Goal: Information Seeking & Learning: Learn about a topic

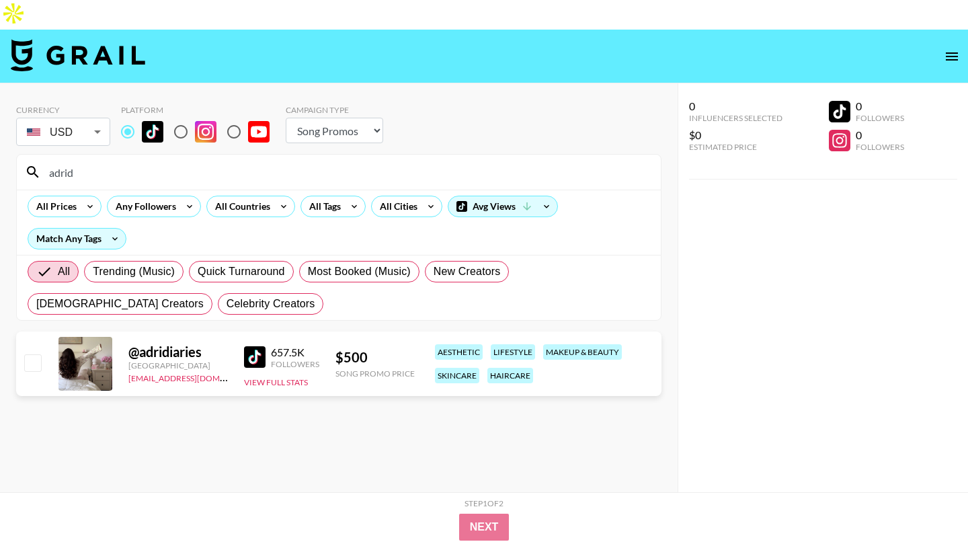
select select "Song"
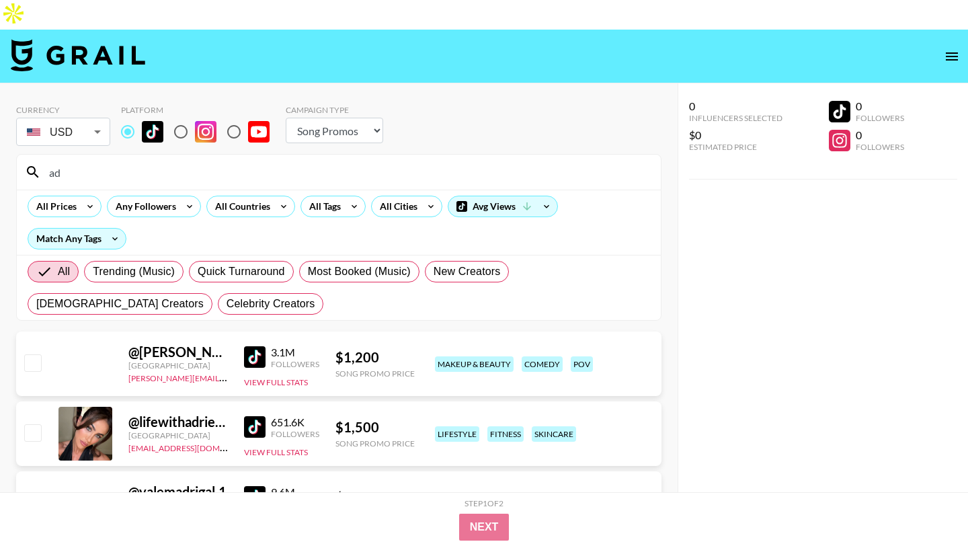
type input "a"
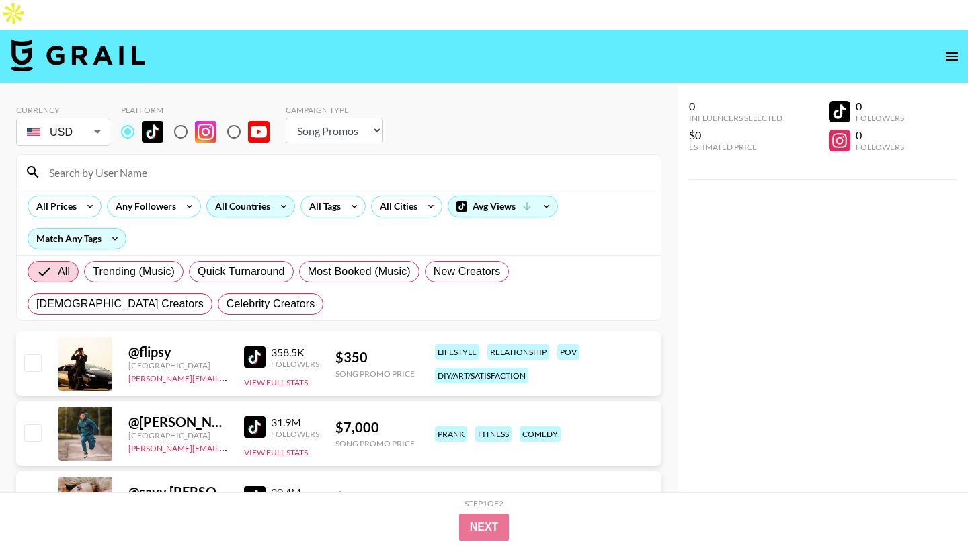
click at [252, 196] on div "All Countries" at bounding box center [250, 207] width 89 height 22
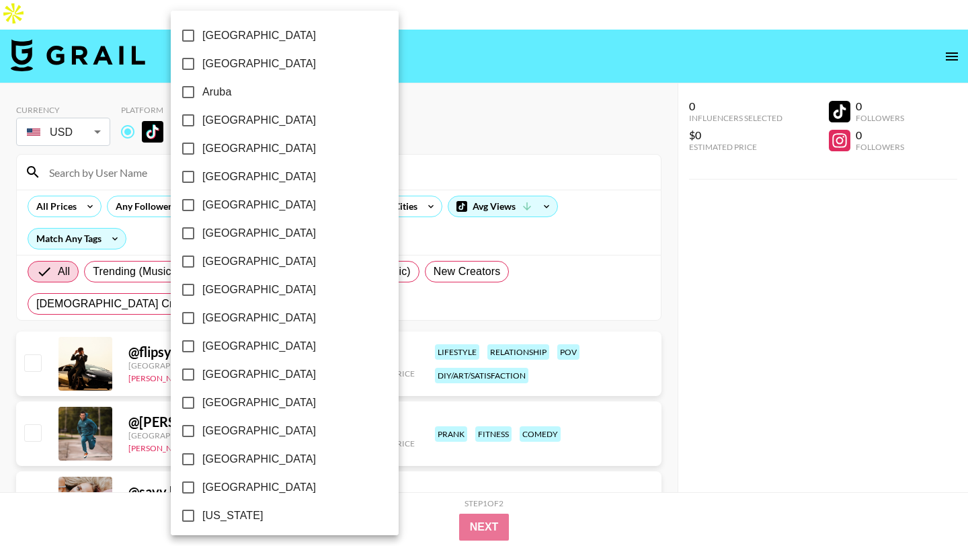
scroll to position [1022, 0]
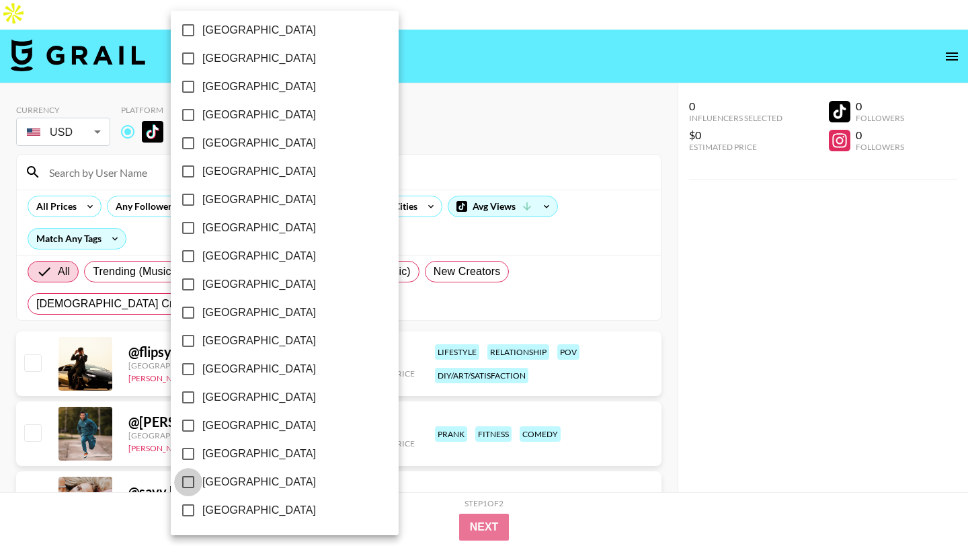
click at [190, 482] on input "[GEOGRAPHIC_DATA]" at bounding box center [188, 482] width 28 height 28
checkbox input "true"
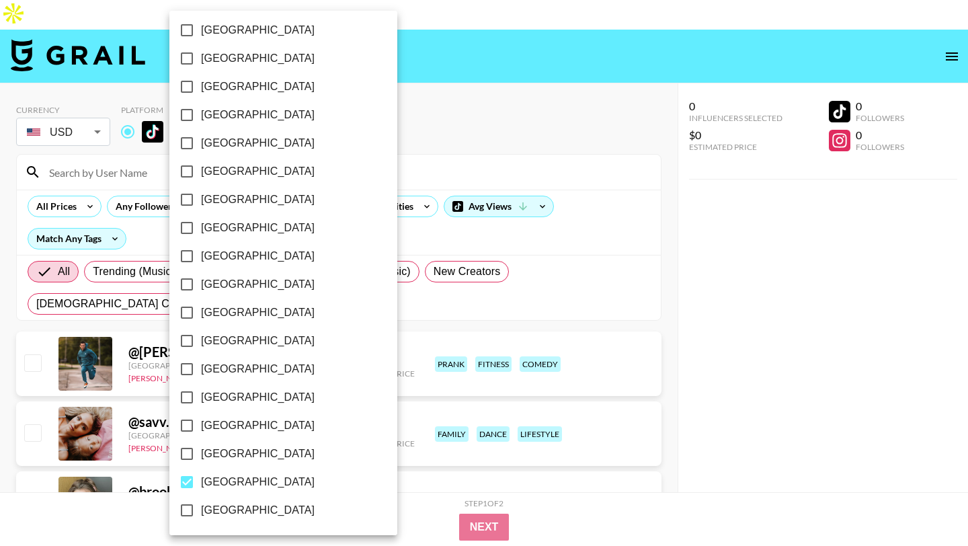
click at [489, 106] on div at bounding box center [484, 273] width 968 height 546
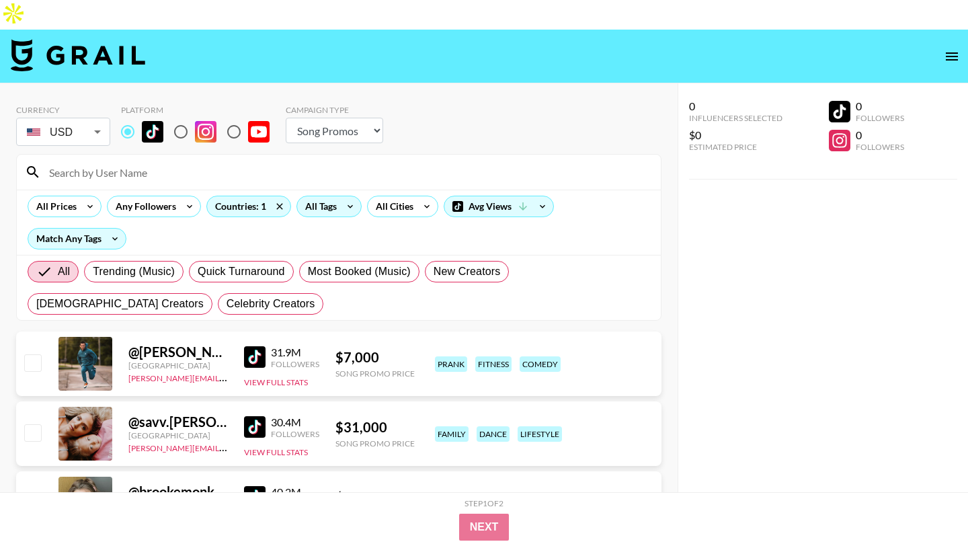
click at [346, 196] on icon at bounding box center [351, 206] width 22 height 20
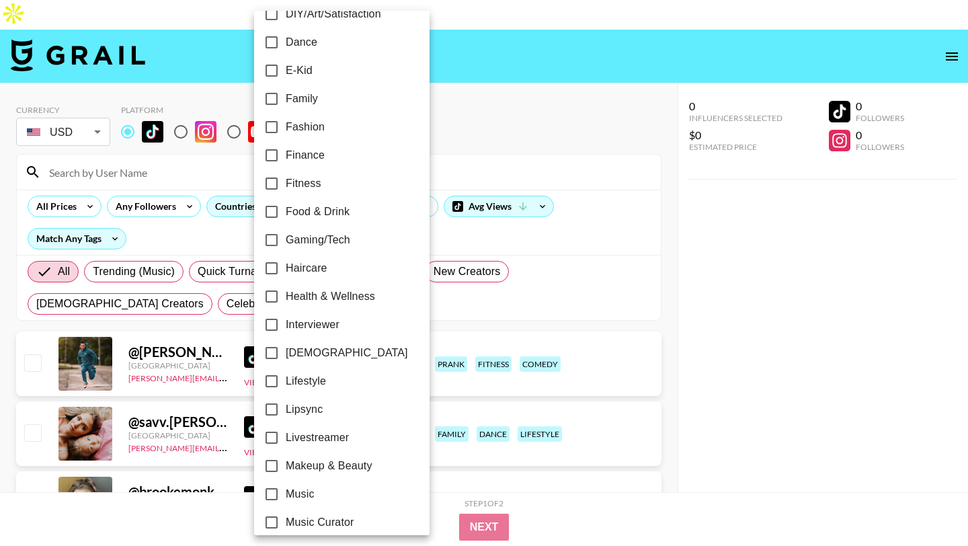
scroll to position [326, 0]
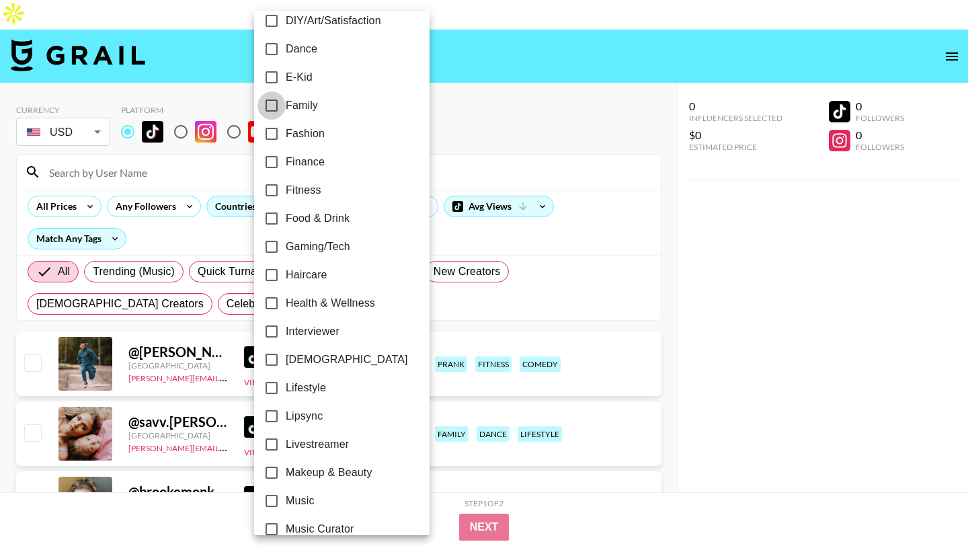
click at [272, 101] on input "Family" at bounding box center [272, 105] width 28 height 28
checkbox input "true"
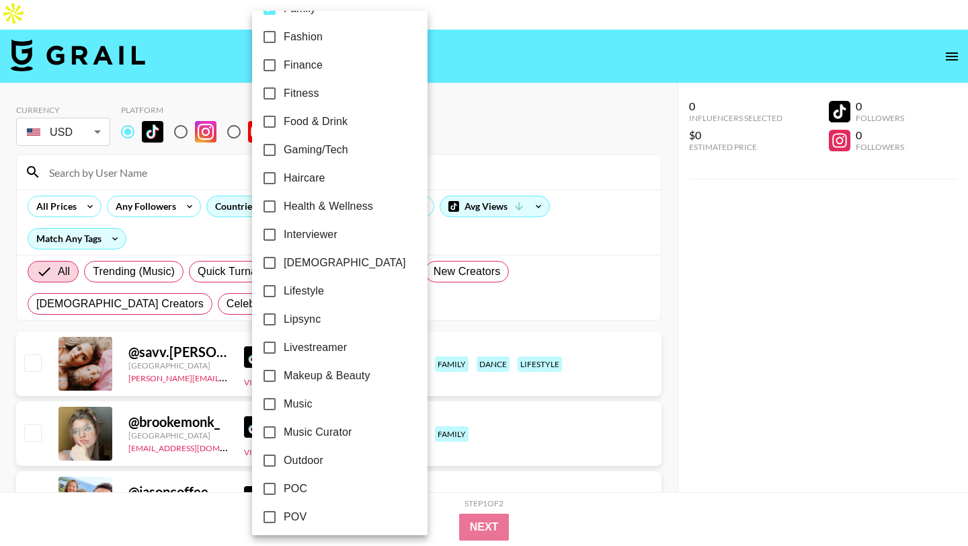
scroll to position [480, 0]
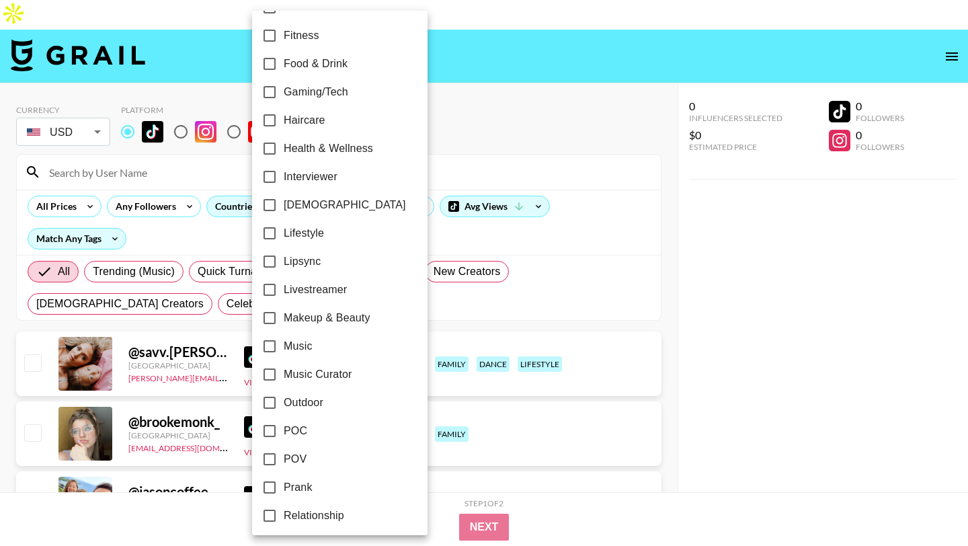
click at [516, 67] on div at bounding box center [484, 273] width 968 height 546
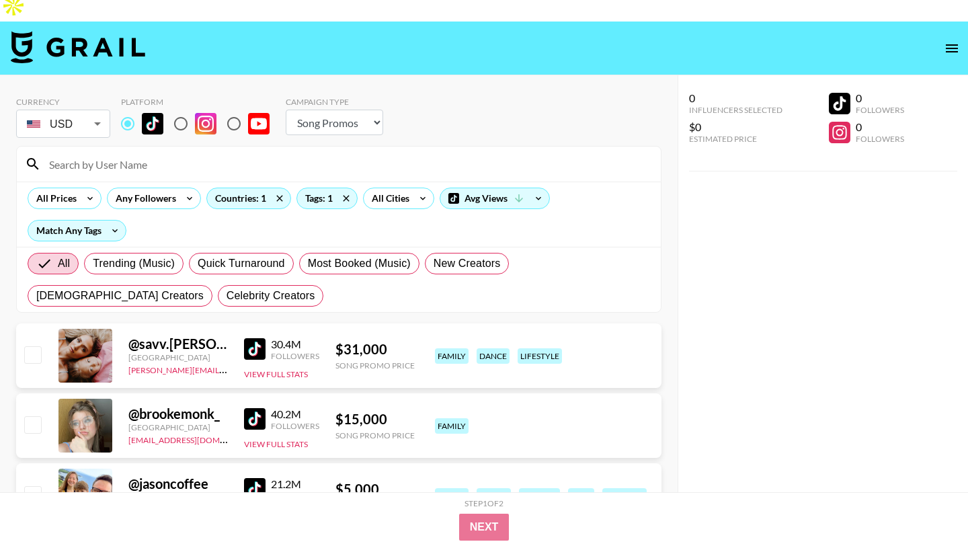
scroll to position [9, 0]
click at [87, 188] on icon at bounding box center [90, 198] width 22 height 20
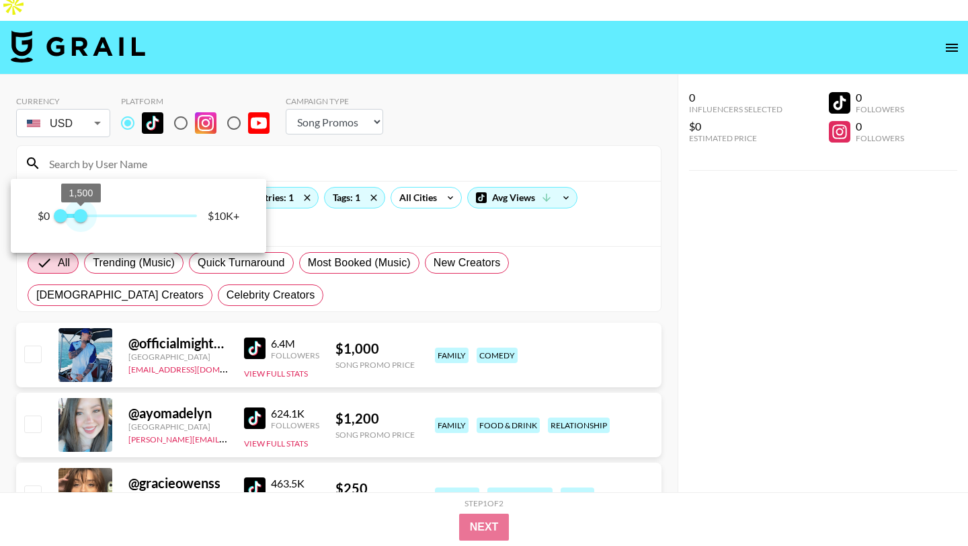
type input "1250"
drag, startPoint x: 197, startPoint y: 217, endPoint x: 77, endPoint y: 233, distance: 120.7
click at [77, 233] on div "$0 0 1,250 $10K+" at bounding box center [139, 216] width 256 height 74
click at [485, 26] on div at bounding box center [484, 273] width 968 height 546
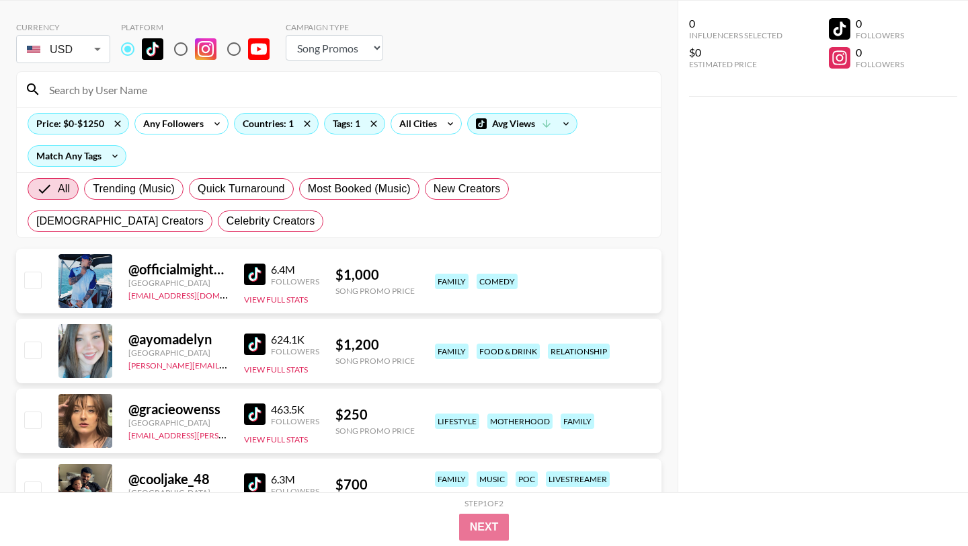
scroll to position [139, 0]
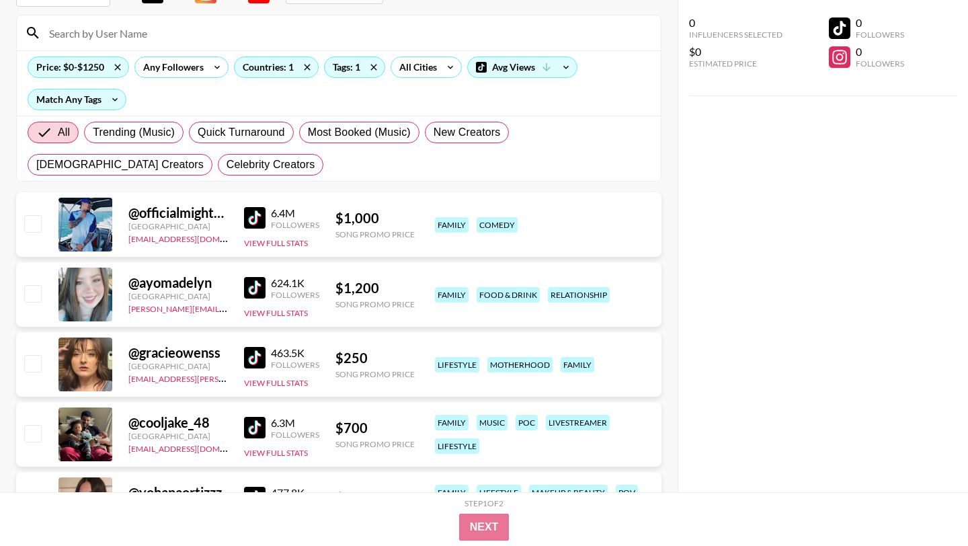
click at [254, 417] on img at bounding box center [255, 428] width 22 height 22
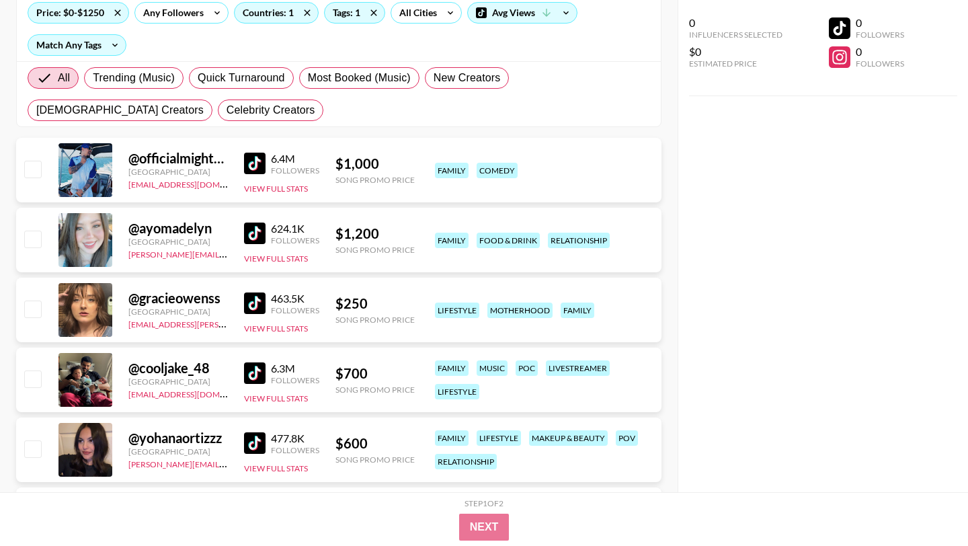
scroll to position [204, 0]
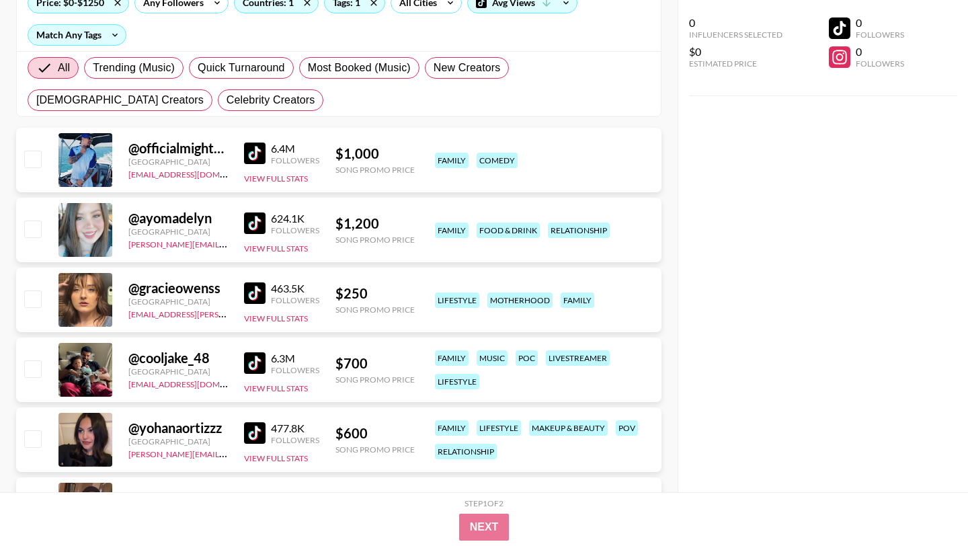
click at [262, 422] on img at bounding box center [255, 433] width 22 height 22
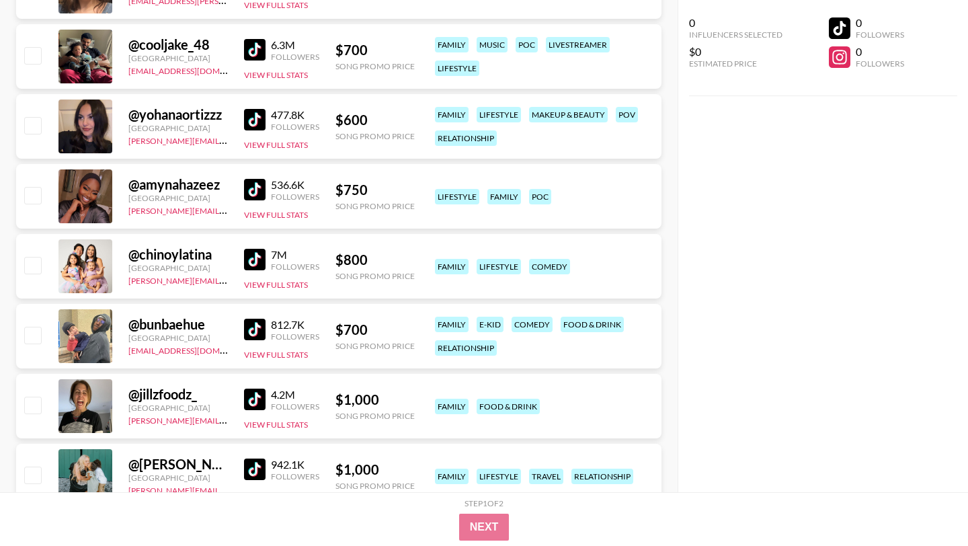
scroll to position [612, 0]
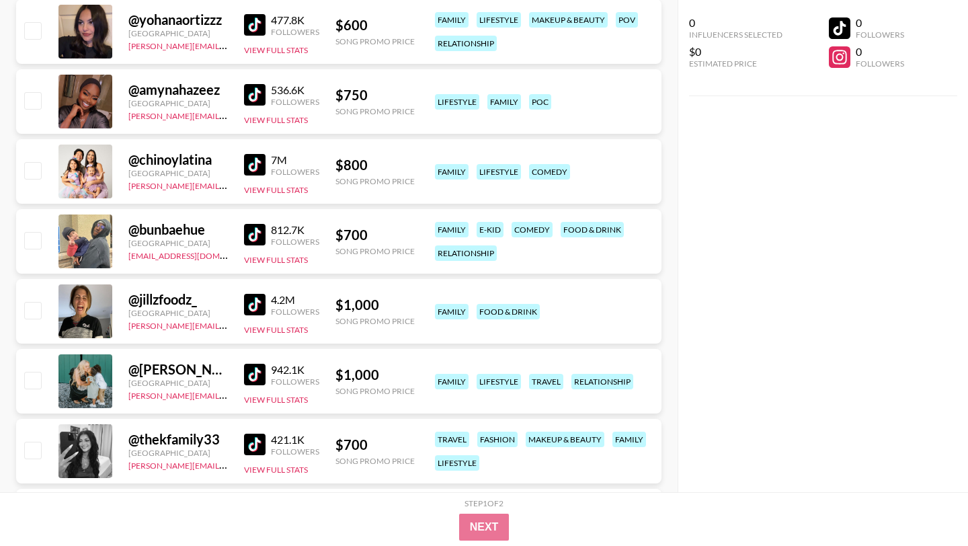
click at [253, 154] on img at bounding box center [255, 165] width 22 height 22
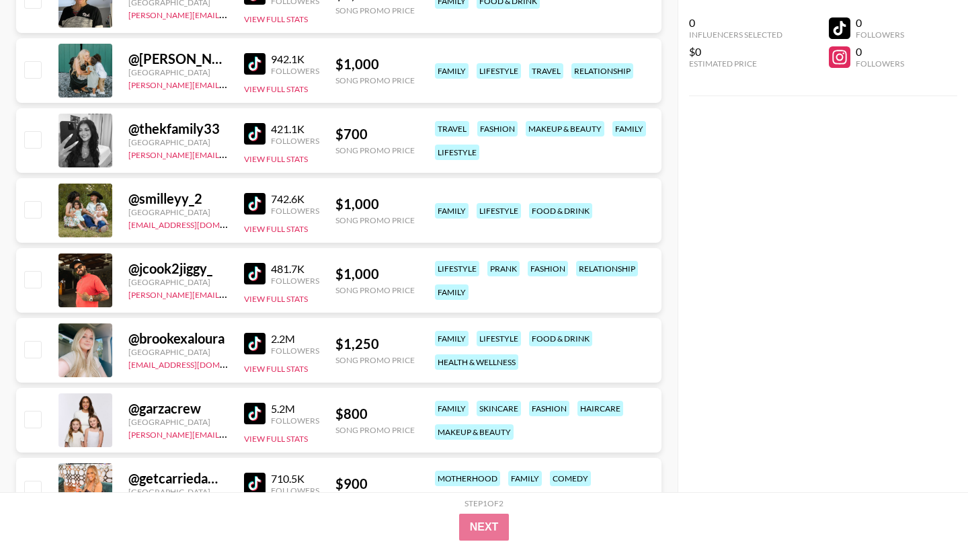
scroll to position [993, 0]
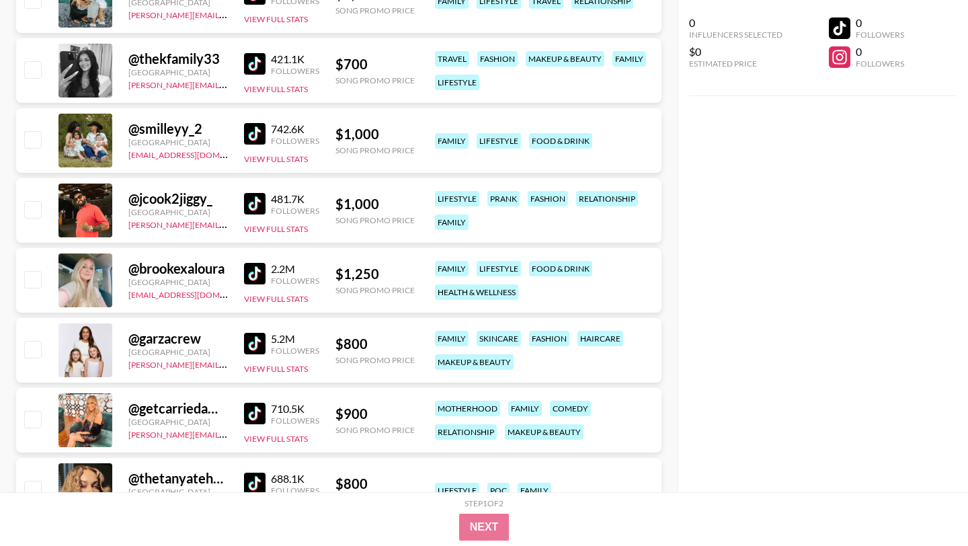
click at [252, 333] on img at bounding box center [255, 344] width 22 height 22
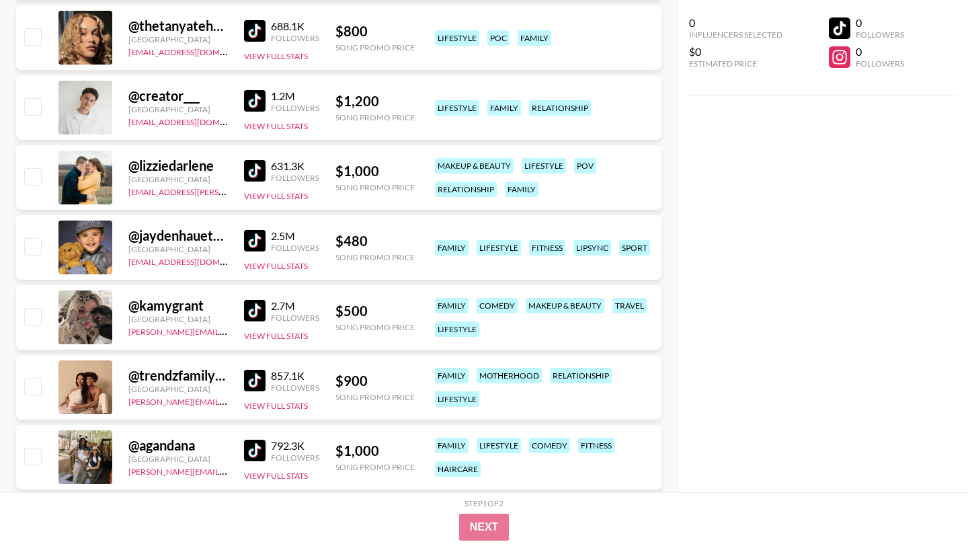
scroll to position [1474, 0]
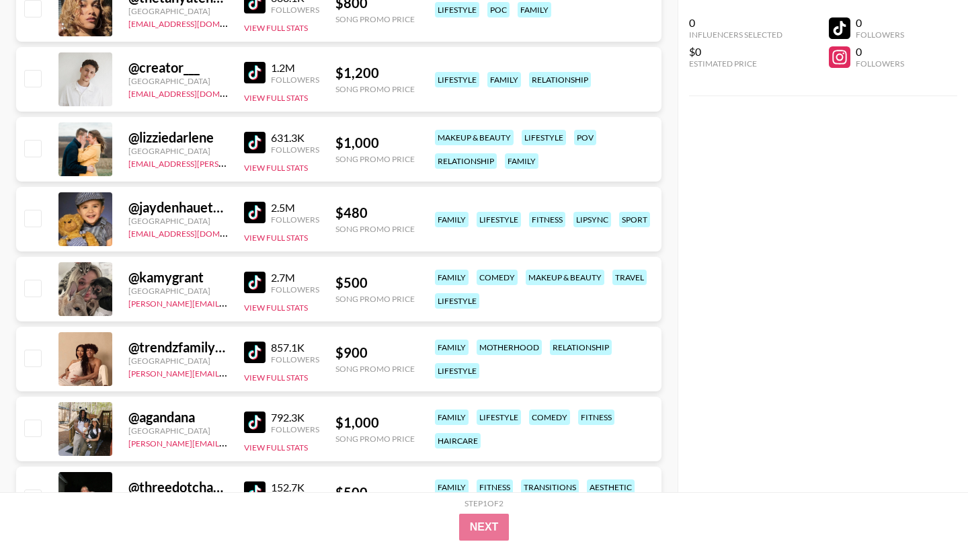
click at [250, 202] on img at bounding box center [255, 213] width 22 height 22
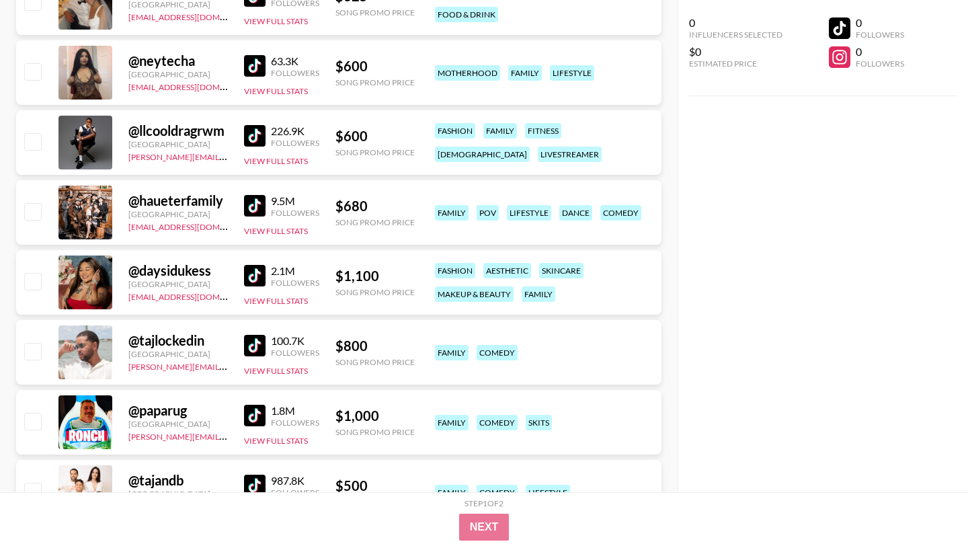
scroll to position [2493, 0]
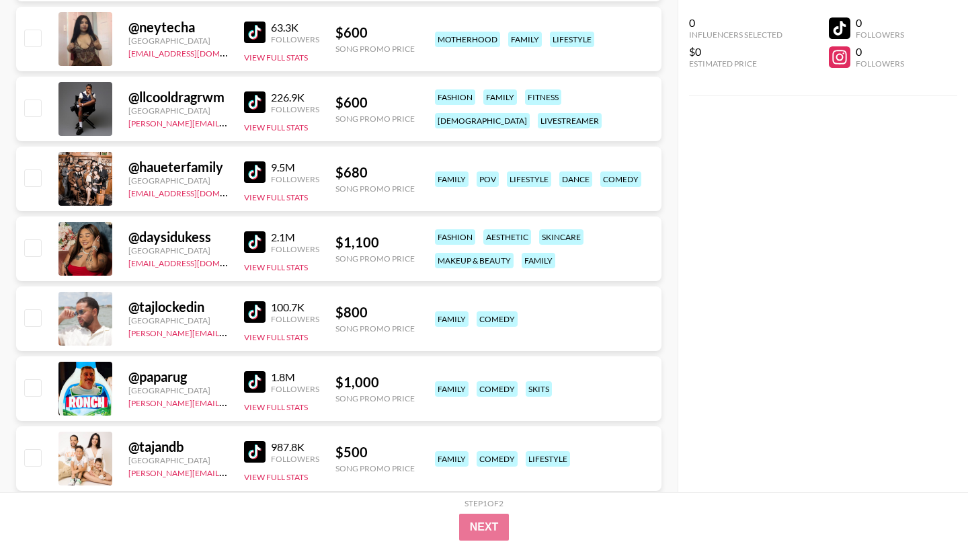
click at [257, 441] on img at bounding box center [255, 452] width 22 height 22
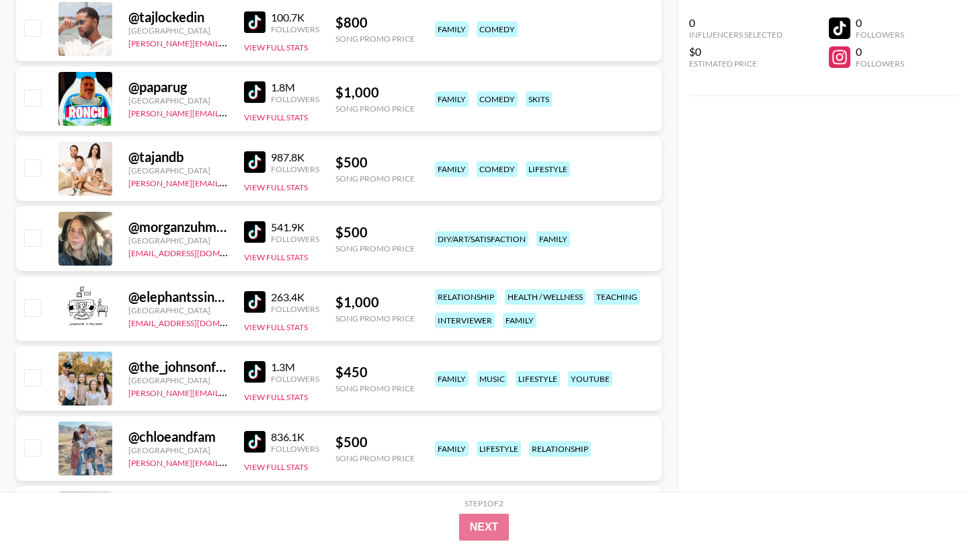
scroll to position [2792, 0]
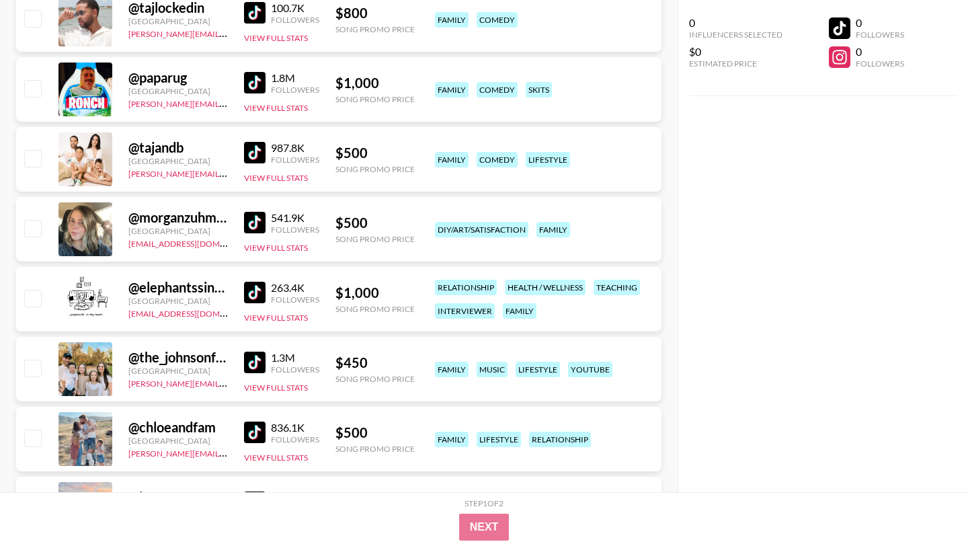
click at [252, 352] on img at bounding box center [255, 363] width 22 height 22
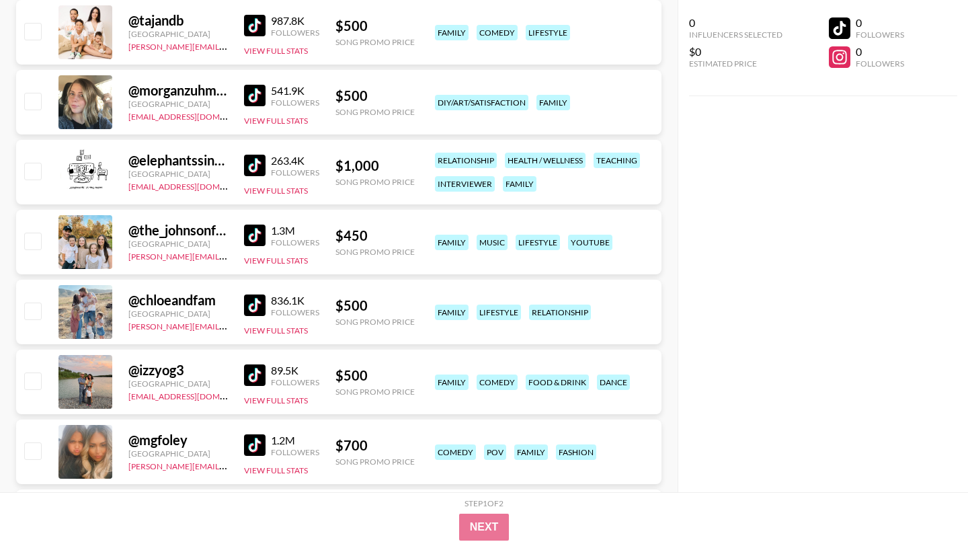
scroll to position [2953, 0]
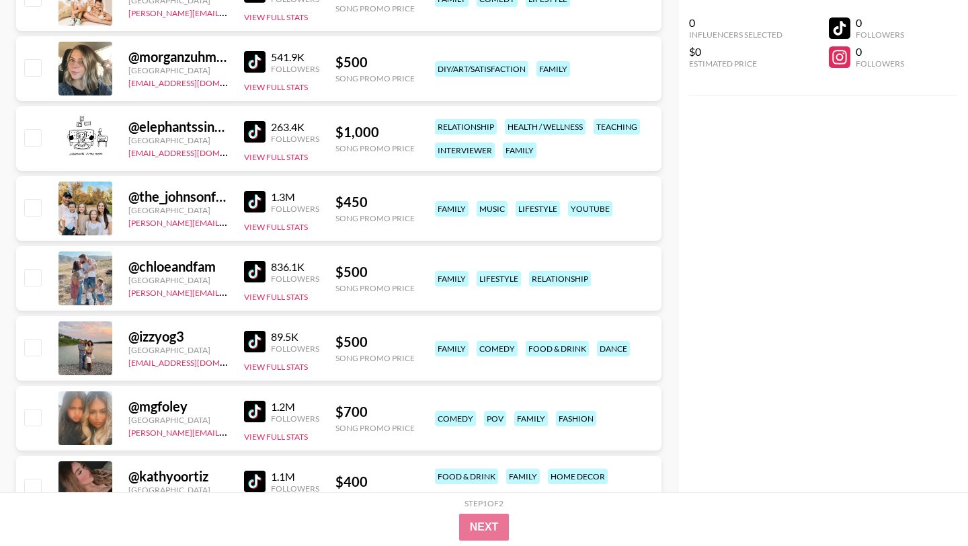
click at [249, 331] on img at bounding box center [255, 342] width 22 height 22
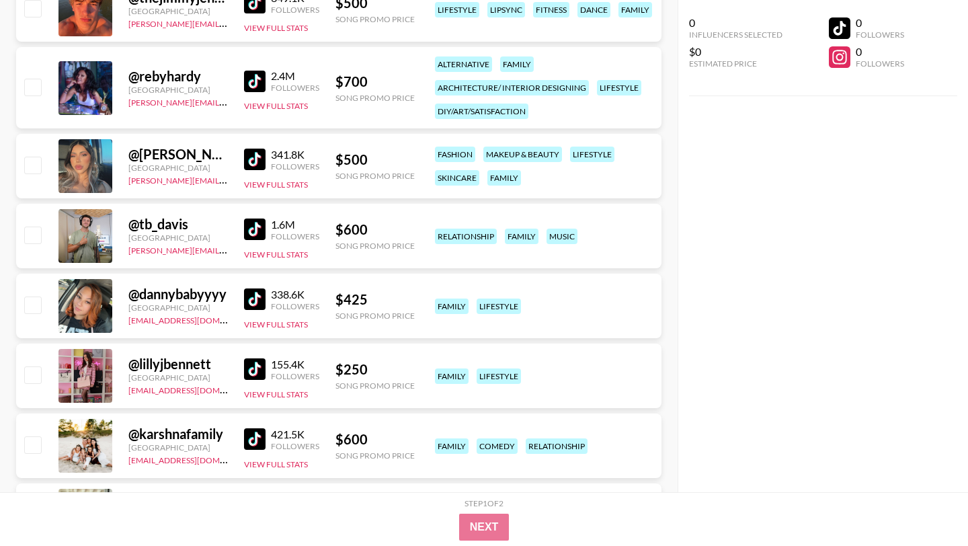
scroll to position [3583, 0]
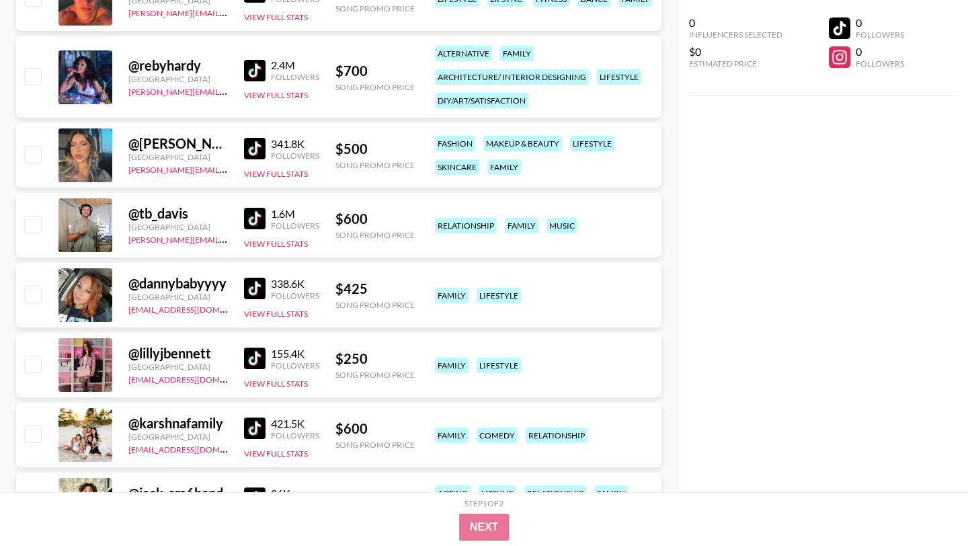
click at [256, 418] on img at bounding box center [255, 429] width 22 height 22
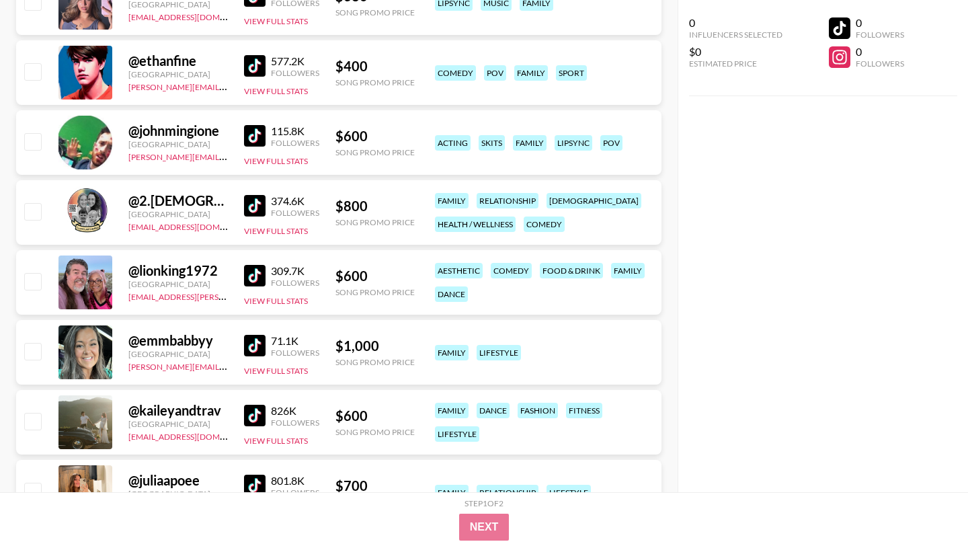
scroll to position [4355, 0]
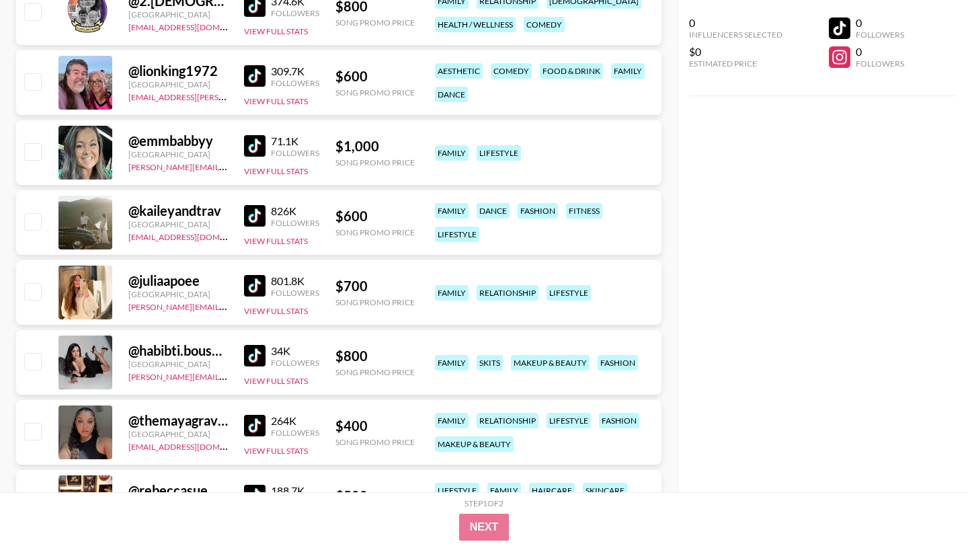
click at [258, 205] on img at bounding box center [255, 216] width 22 height 22
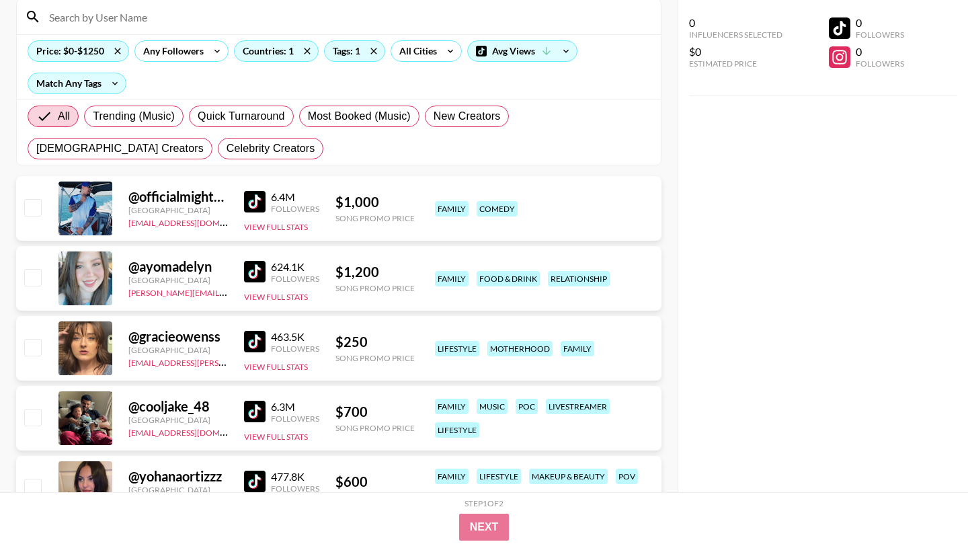
scroll to position [0, 0]
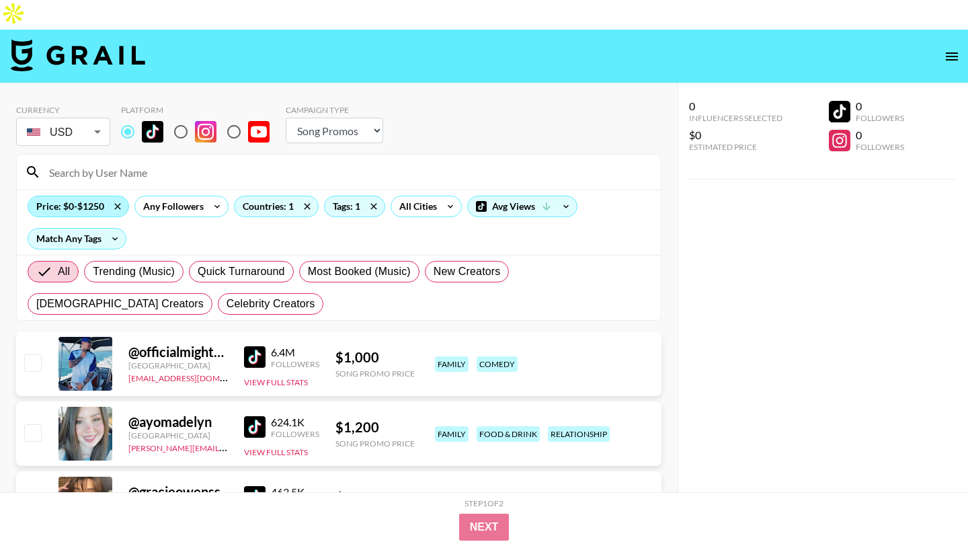
click at [77, 196] on div "Price: $0-$1250" at bounding box center [78, 206] width 100 height 20
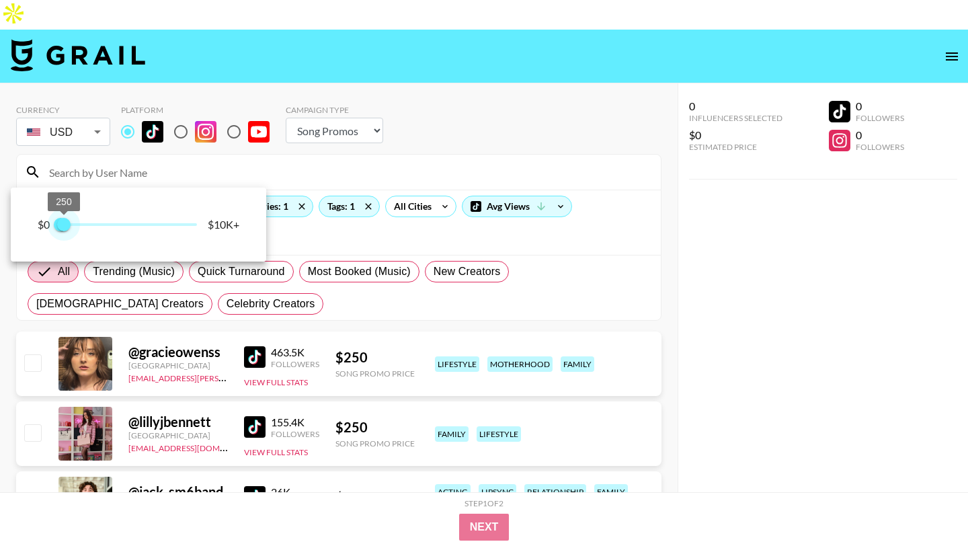
type input "500"
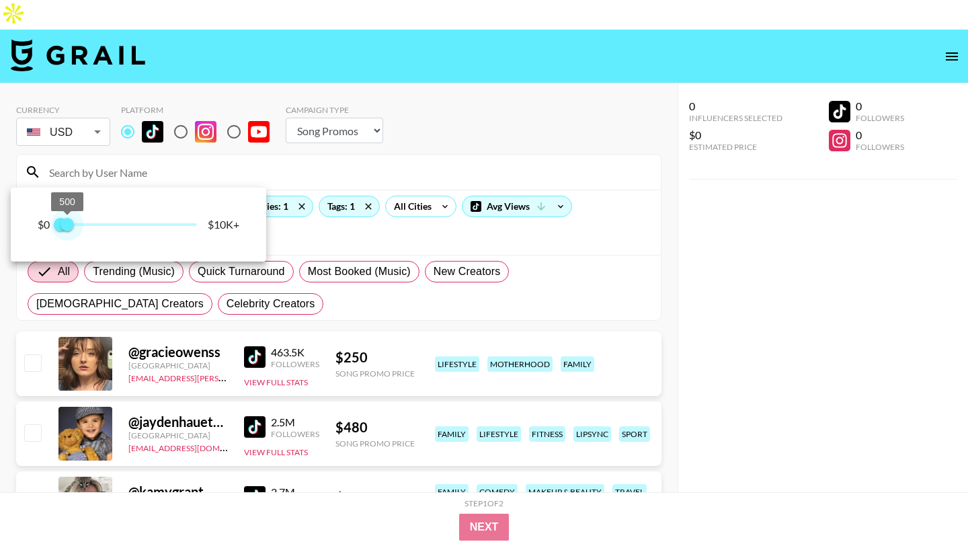
drag, startPoint x: 80, startPoint y: 225, endPoint x: 67, endPoint y: 225, distance: 13.5
click at [67, 225] on span "500" at bounding box center [67, 224] width 13 height 13
click at [441, 104] on div at bounding box center [484, 273] width 968 height 546
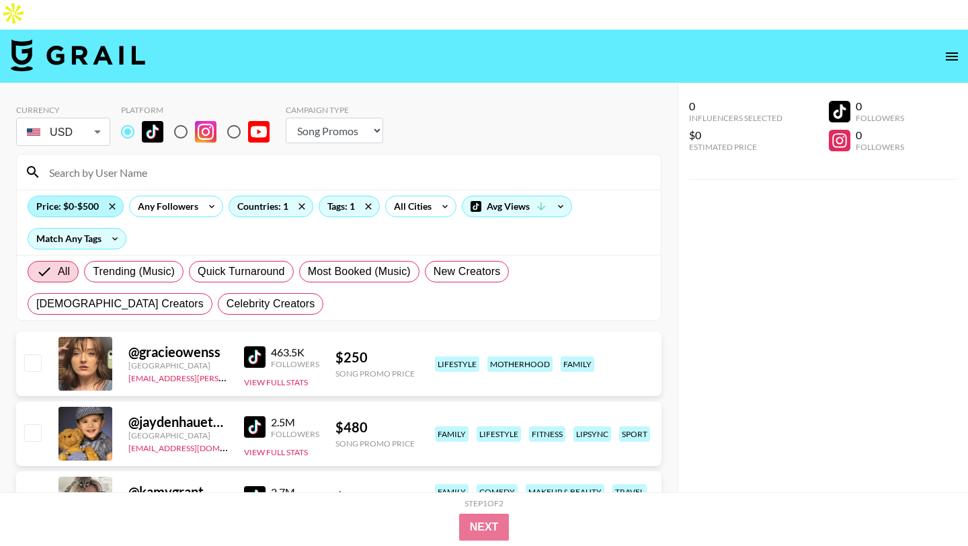
click at [77, 196] on div "Price: $0-$500" at bounding box center [75, 206] width 95 height 20
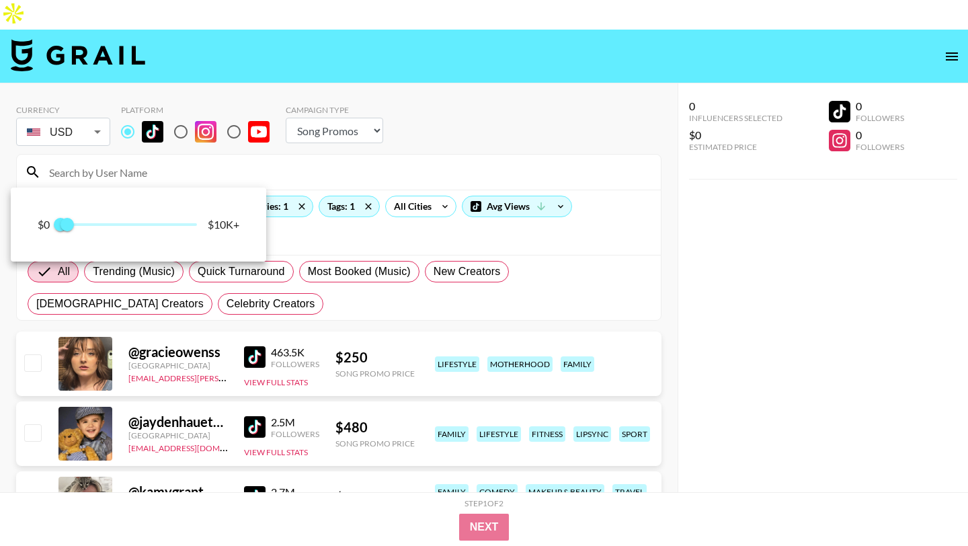
click at [365, 140] on div at bounding box center [484, 273] width 968 height 546
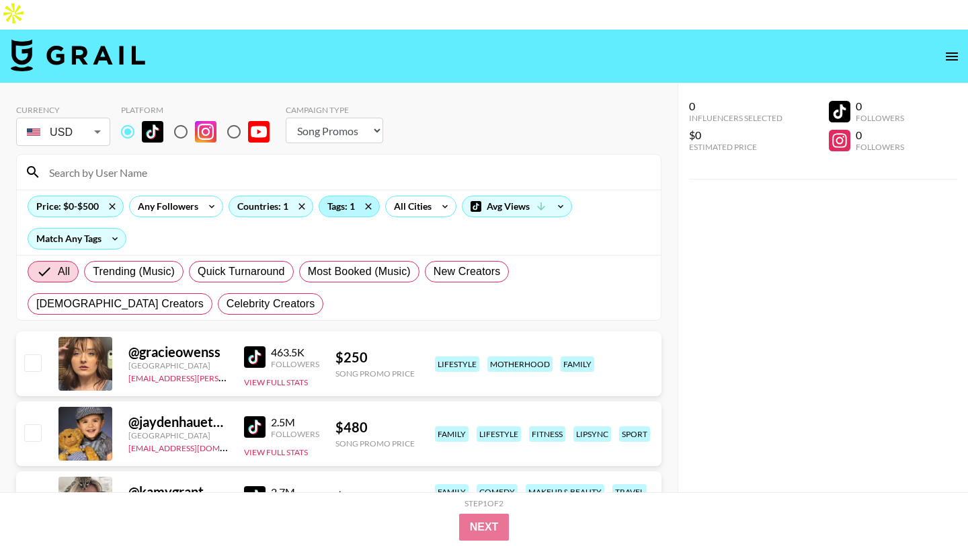
click at [338, 196] on div "Tags: 1" at bounding box center [349, 206] width 60 height 20
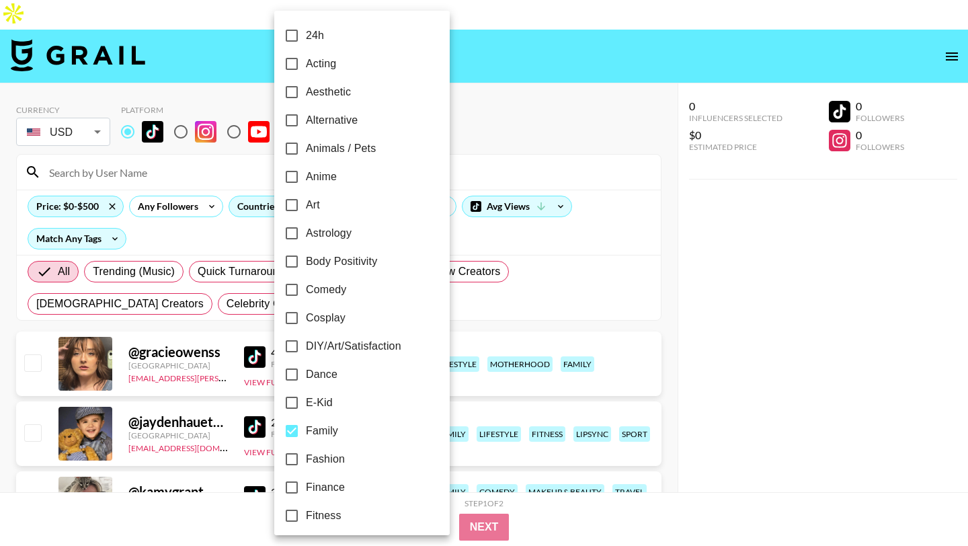
click at [293, 426] on input "Family" at bounding box center [292, 431] width 28 height 28
checkbox input "false"
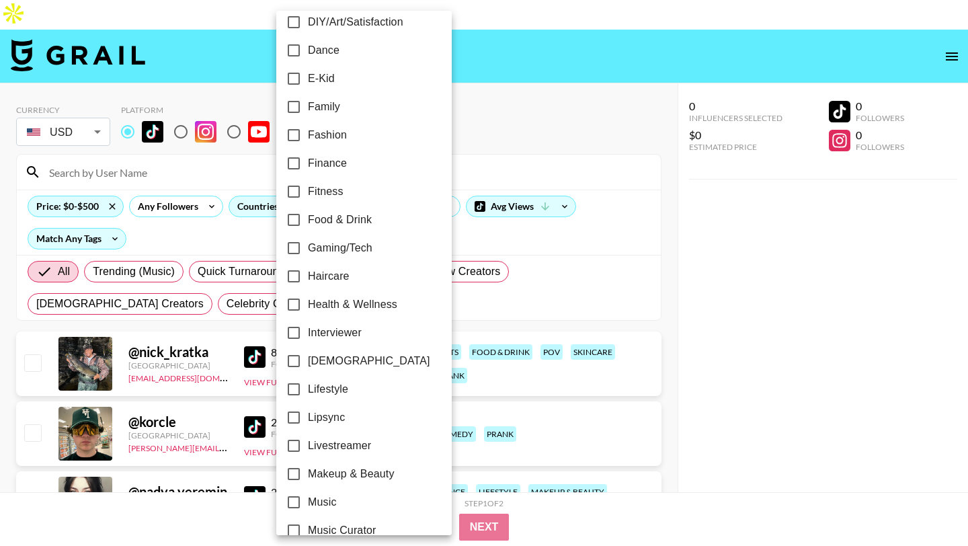
scroll to position [325, 0]
click at [295, 353] on input "[DEMOGRAPHIC_DATA]" at bounding box center [294, 360] width 28 height 28
checkbox input "true"
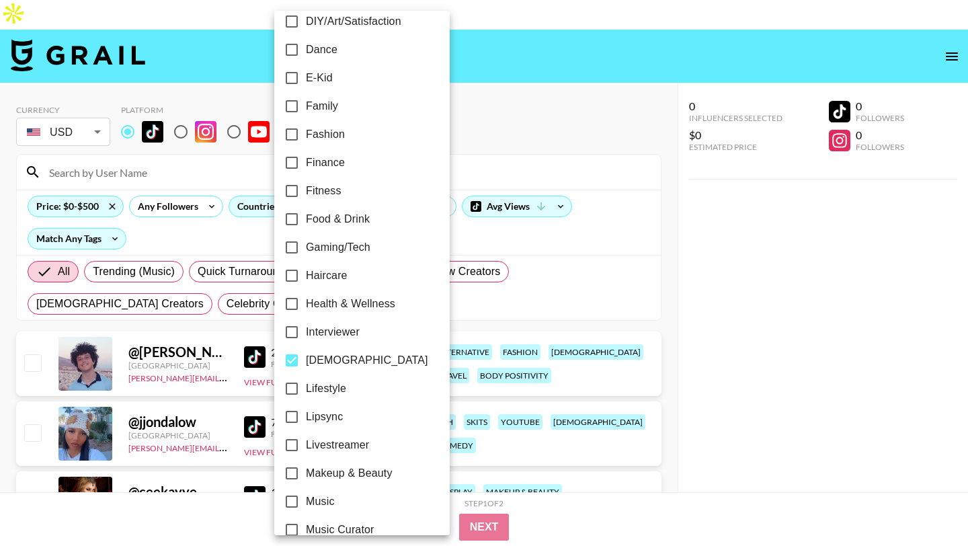
click at [494, 118] on div at bounding box center [484, 273] width 968 height 546
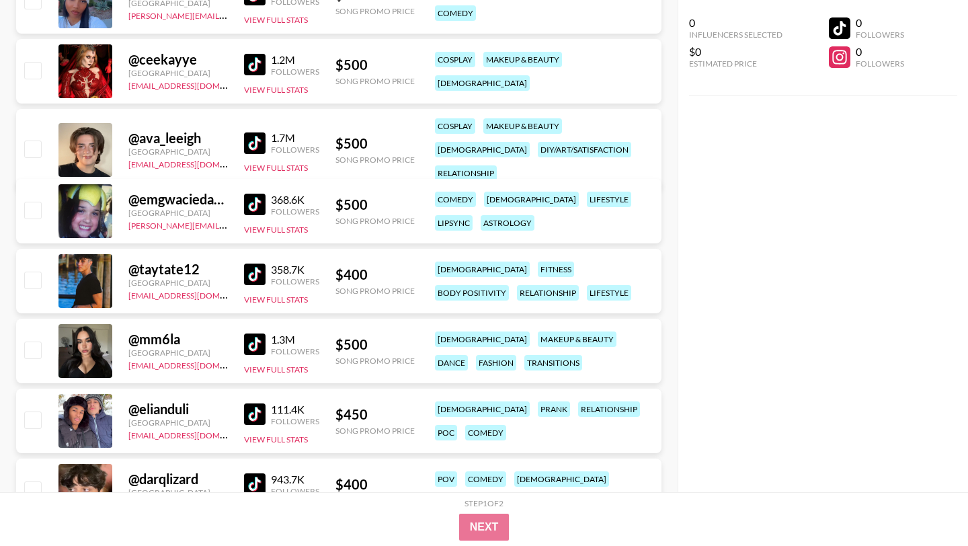
scroll to position [435, 0]
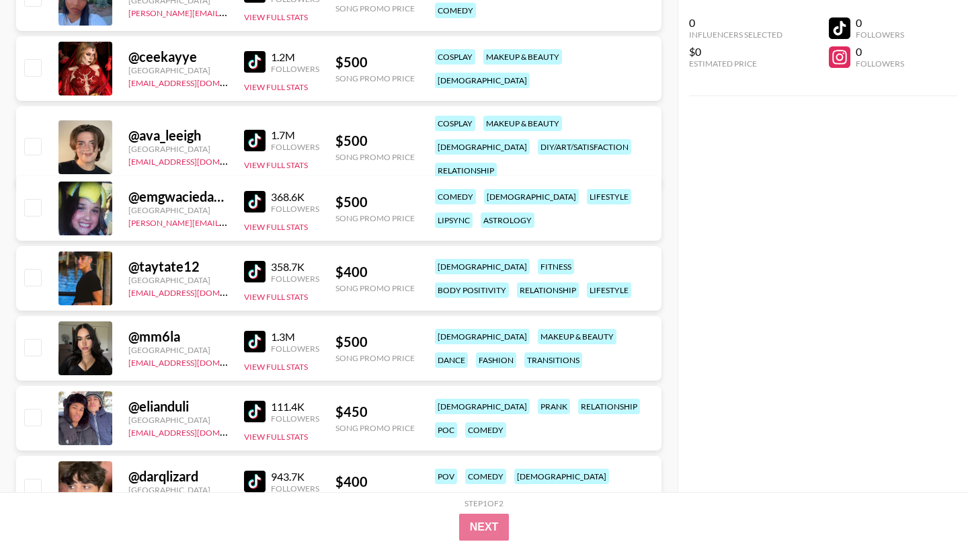
click at [250, 401] on img at bounding box center [255, 412] width 22 height 22
